Goal: Information Seeking & Learning: Learn about a topic

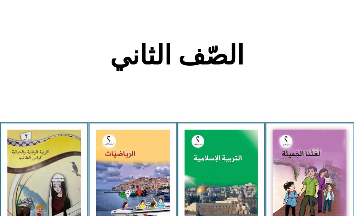
scroll to position [154, 0]
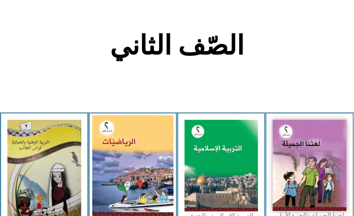
click at [133, 198] on img at bounding box center [132, 165] width 81 height 100
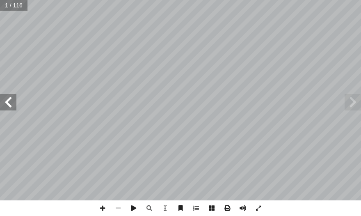
click at [5, 99] on span at bounding box center [8, 102] width 16 height 16
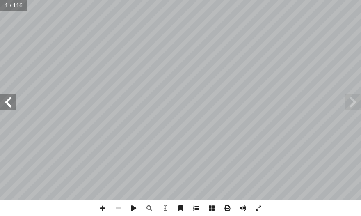
click at [5, 99] on span at bounding box center [8, 102] width 16 height 16
click at [3, 99] on span at bounding box center [8, 102] width 16 height 16
click at [5, 96] on span at bounding box center [8, 102] width 16 height 16
click at [6, 103] on span at bounding box center [8, 102] width 16 height 16
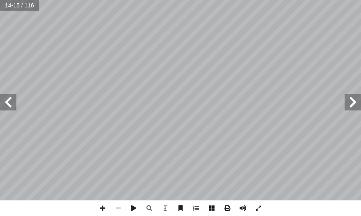
click at [6, 103] on span at bounding box center [8, 102] width 16 height 16
click at [103, 211] on span at bounding box center [103, 208] width 16 height 16
click at [105, 210] on div "١٤ * : ّ عملي ٌ نشاط ١ ْ جمعت ِ الملابس َ غسيل ُّ م أ ال� ْ نهت أ ا ْ ن أ ا َ ب…" at bounding box center [180, 108] width 361 height 216
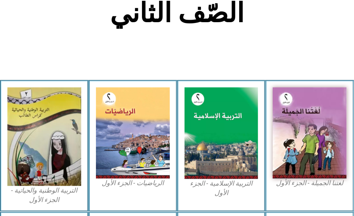
scroll to position [200, 0]
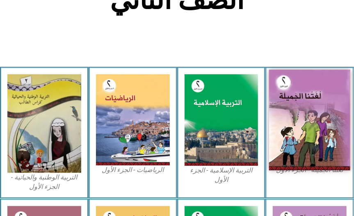
click at [300, 138] on img at bounding box center [309, 119] width 81 height 100
